Goal: Information Seeking & Learning: Learn about a topic

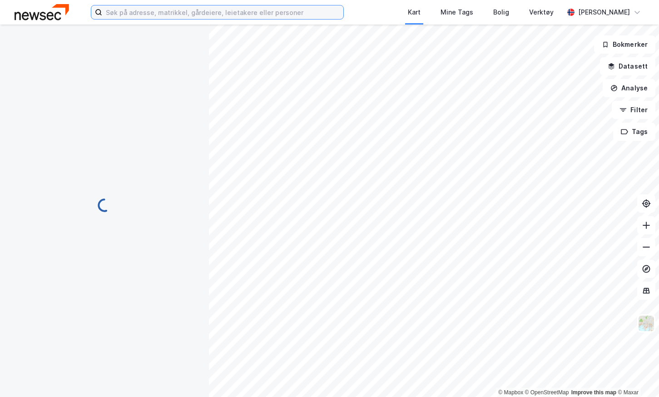
click at [182, 13] on input at bounding box center [222, 12] width 241 height 14
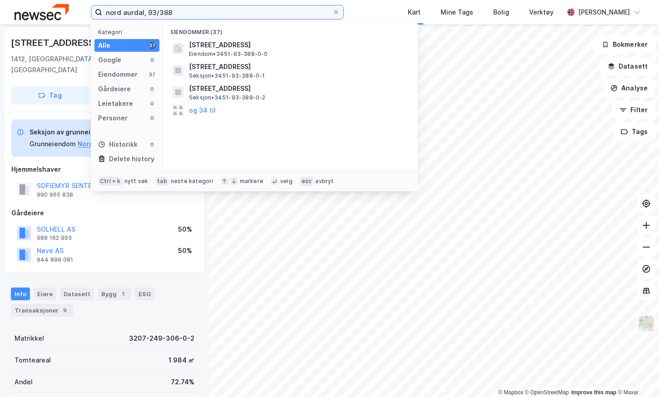
drag, startPoint x: 173, startPoint y: 14, endPoint x: 157, endPoint y: 15, distance: 15.9
click at [157, 15] on input "nord aurdal, 93/388" at bounding box center [217, 12] width 230 height 14
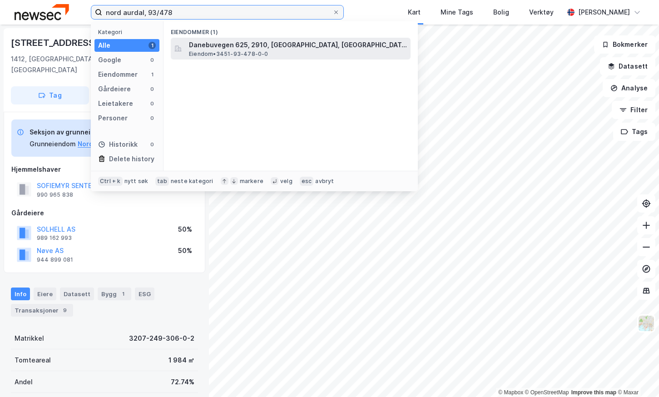
type input "nord aurdal, 93/478"
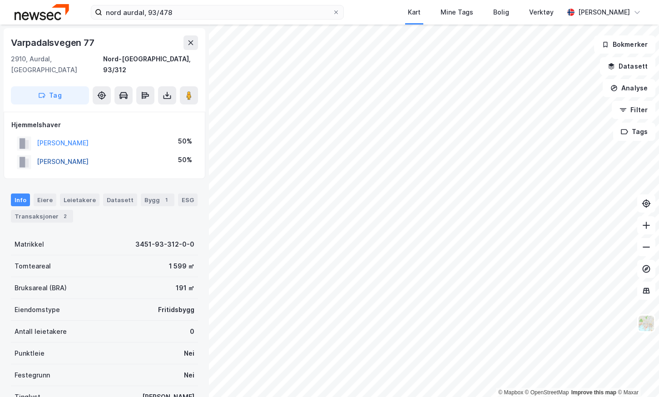
click at [0, 0] on button "RØED PETTER" at bounding box center [0, 0] width 0 height 0
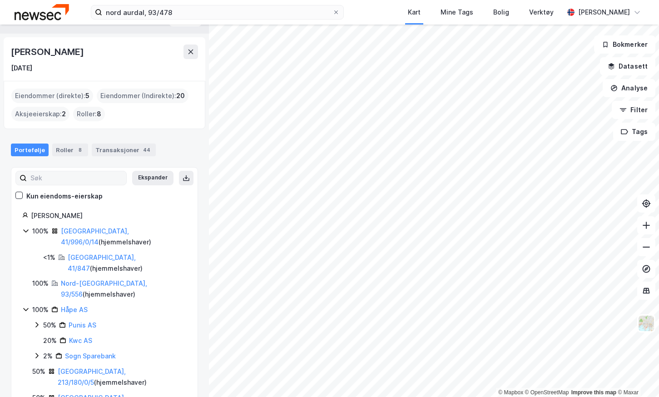
scroll to position [36, 0]
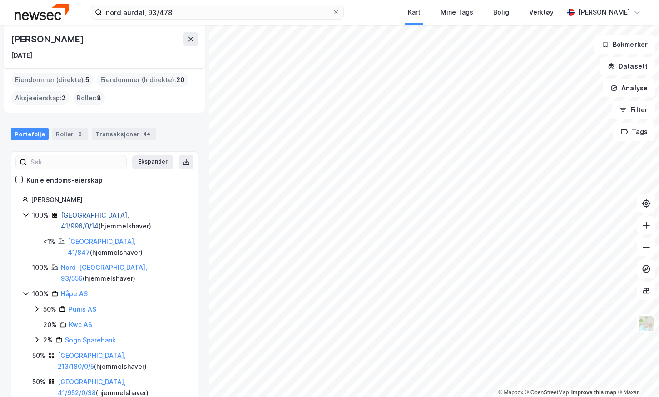
click at [104, 214] on link "Bærum, 41/996/0/14" at bounding box center [95, 220] width 68 height 19
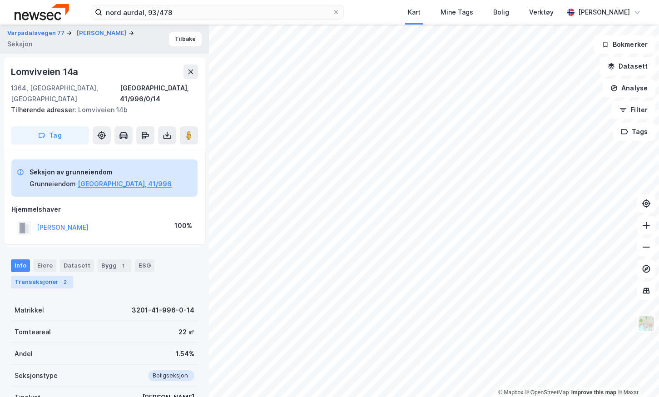
click at [54, 276] on div "Transaksjoner 2" at bounding box center [42, 282] width 62 height 13
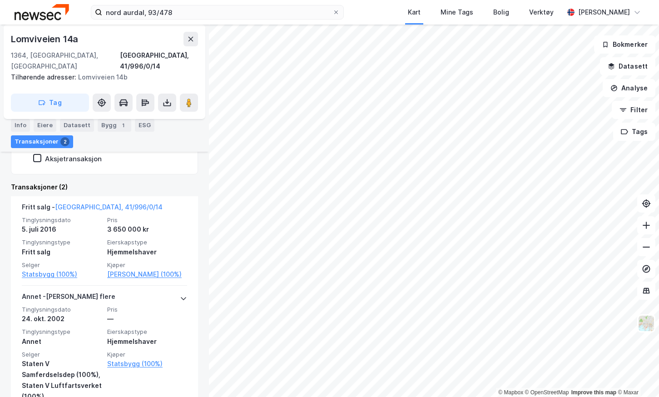
scroll to position [288, 0]
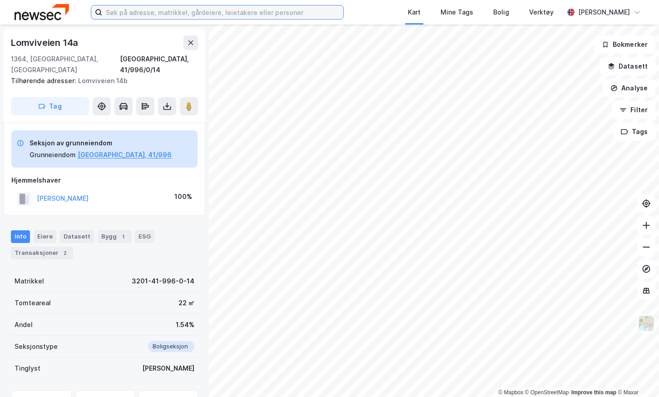
click at [115, 10] on input at bounding box center [222, 12] width 241 height 14
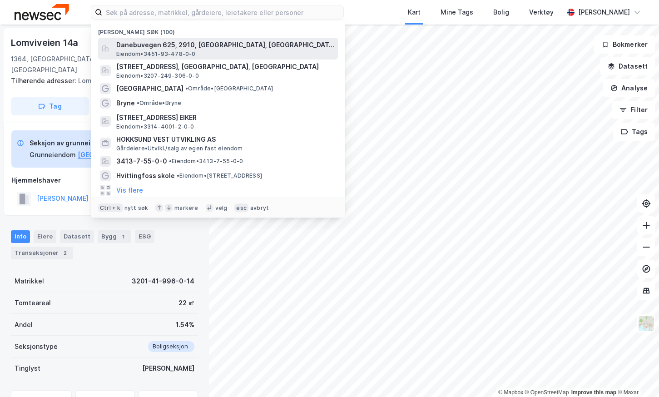
click at [145, 54] on span "Eiendom • 3451-93-478-0-0" at bounding box center [155, 53] width 79 height 7
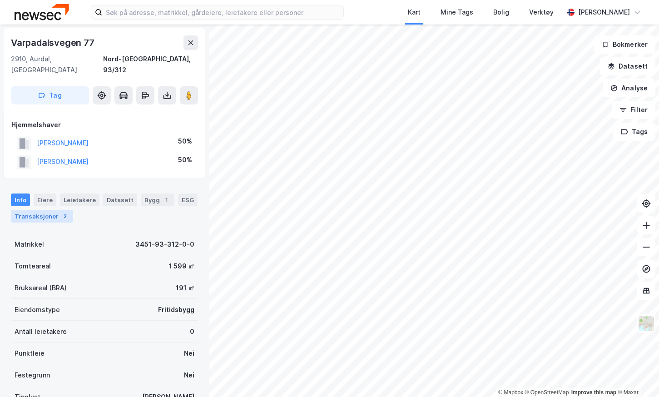
click at [54, 210] on div "Transaksjoner 2" at bounding box center [42, 216] width 62 height 13
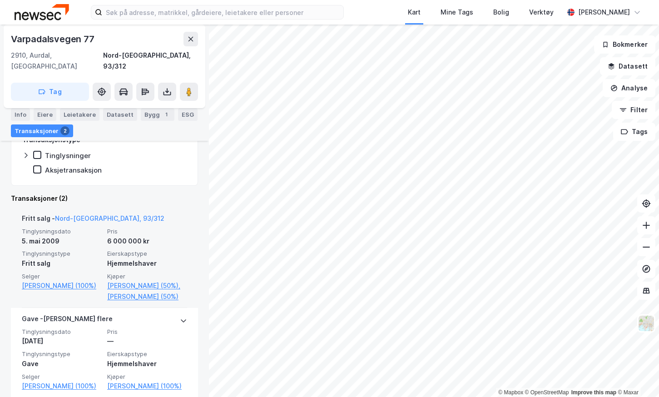
scroll to position [207, 0]
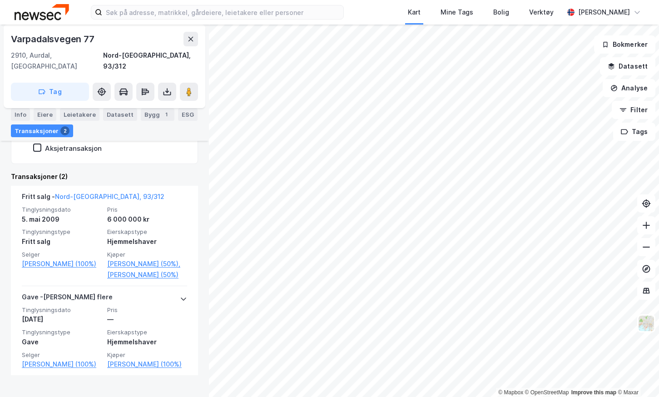
click at [141, 119] on div "Bygg 1" at bounding box center [158, 114] width 34 height 13
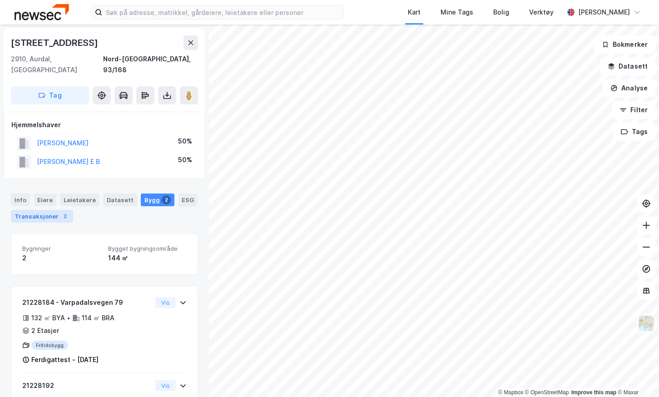
click at [57, 210] on div "Transaksjoner 2" at bounding box center [42, 216] width 62 height 13
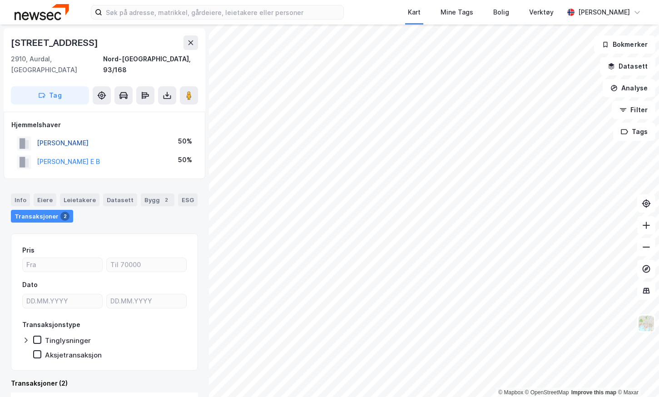
click at [0, 0] on button "BERGVAD TOR SIGMUND" at bounding box center [0, 0] width 0 height 0
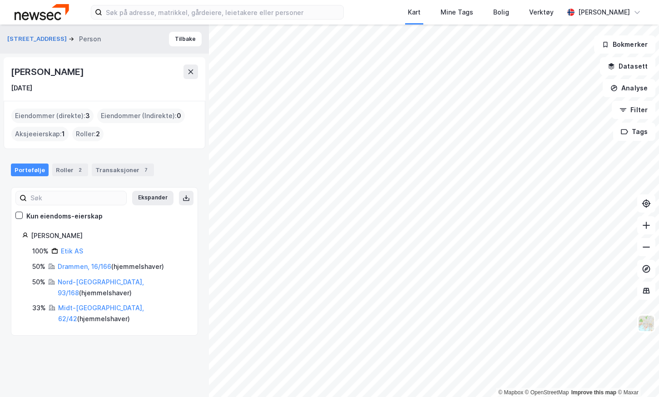
click at [28, 212] on div "Kun eiendoms-eierskap" at bounding box center [64, 216] width 76 height 11
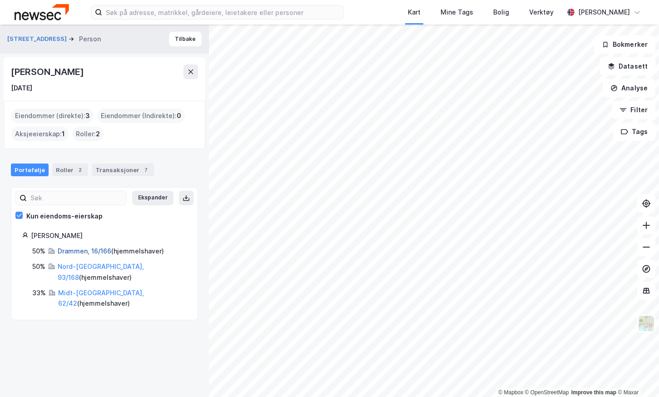
click at [84, 249] on link "Drammen, 16/166" at bounding box center [85, 251] width 54 height 8
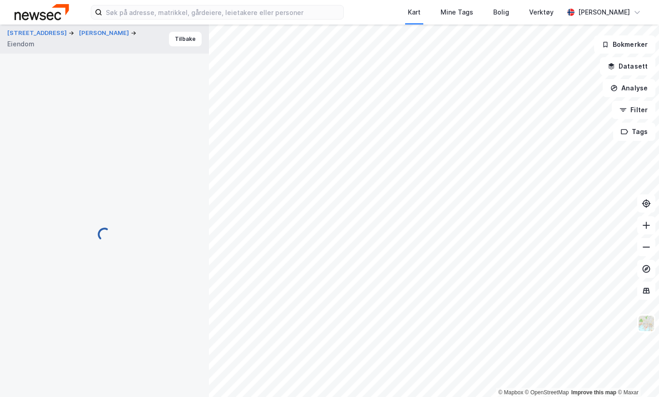
scroll to position [2, 0]
